Goal: Navigation & Orientation: Find specific page/section

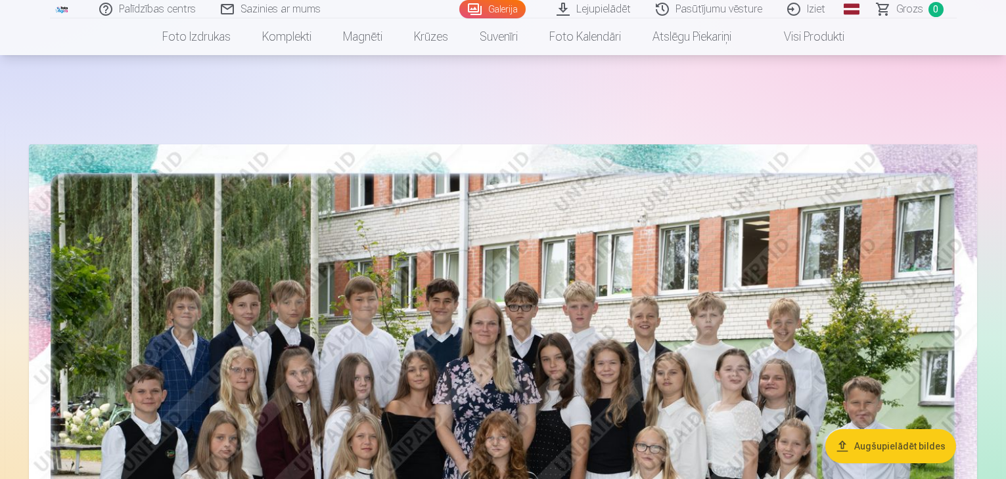
scroll to position [3350, 0]
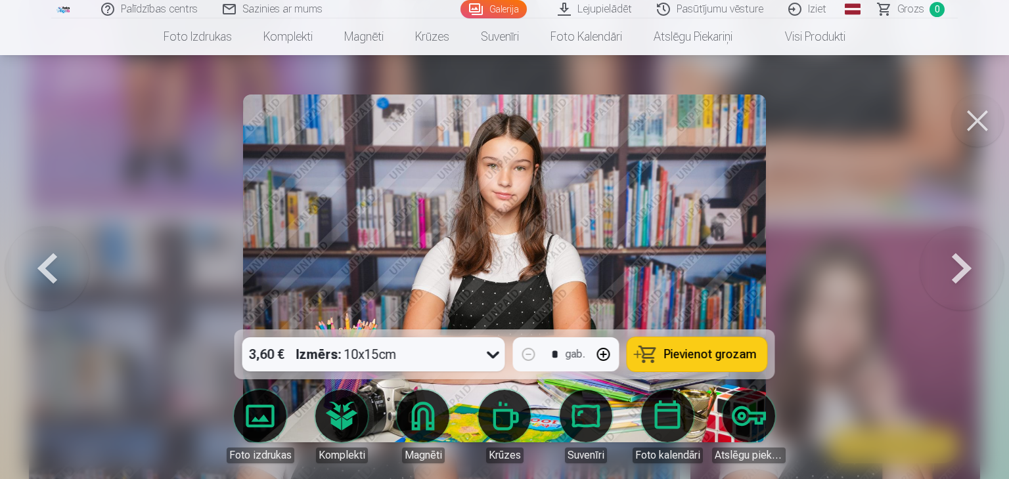
click at [978, 120] on button at bounding box center [977, 121] width 53 height 53
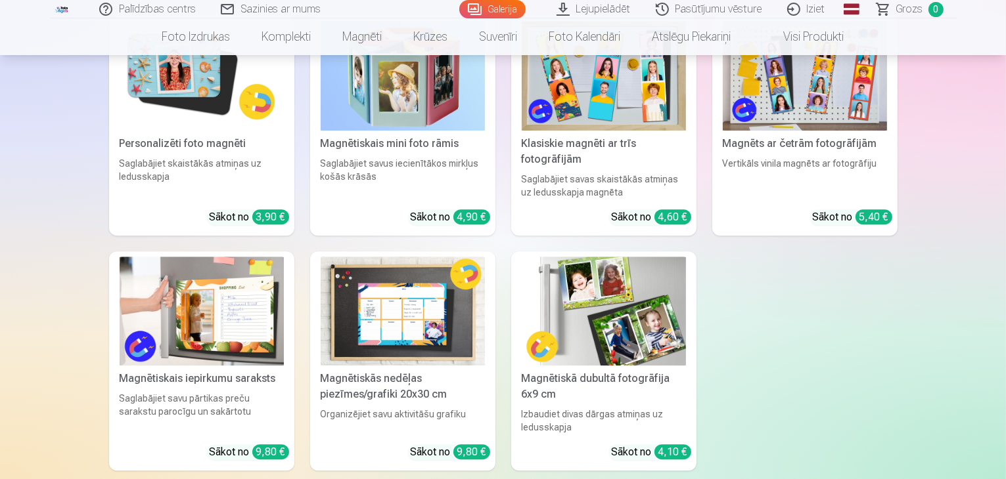
scroll to position [3778, 0]
